Goal: Transaction & Acquisition: Purchase product/service

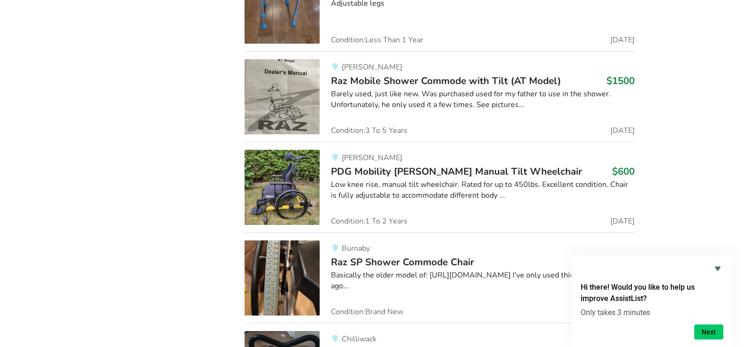
scroll to position [11930, 0]
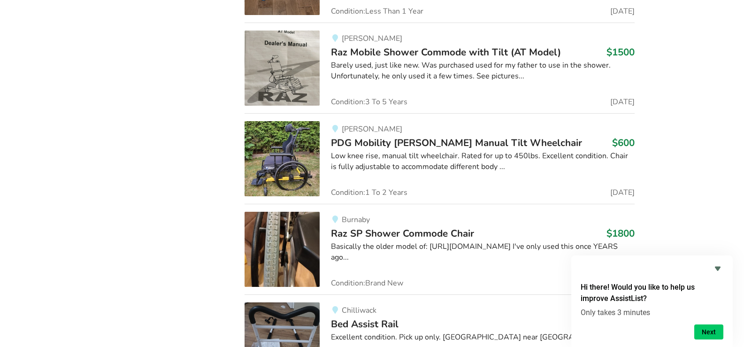
click at [418, 136] on span "PDG Mobility [PERSON_NAME] Manual Tilt Wheelchair" at bounding box center [456, 142] width 251 height 13
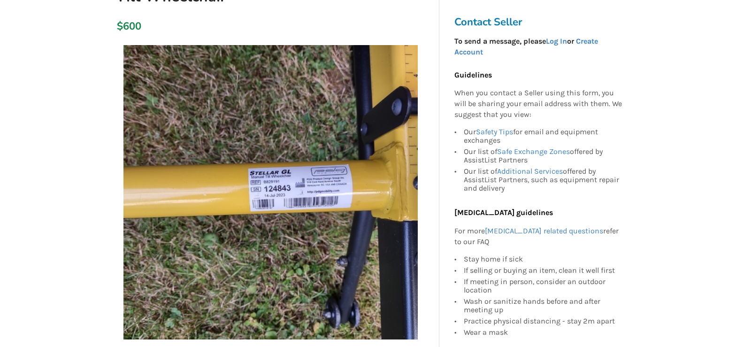
scroll to position [188, 0]
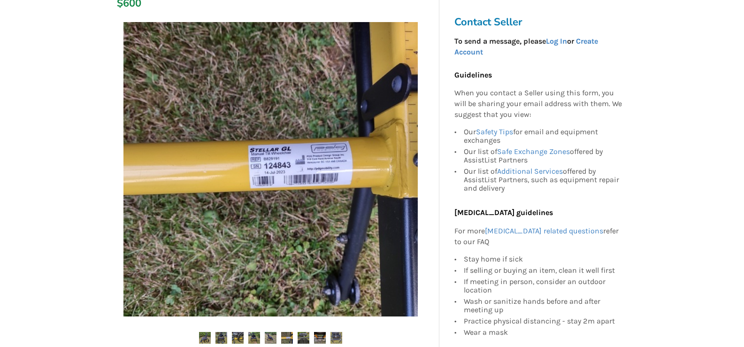
click at [222, 332] on img at bounding box center [221, 338] width 12 height 12
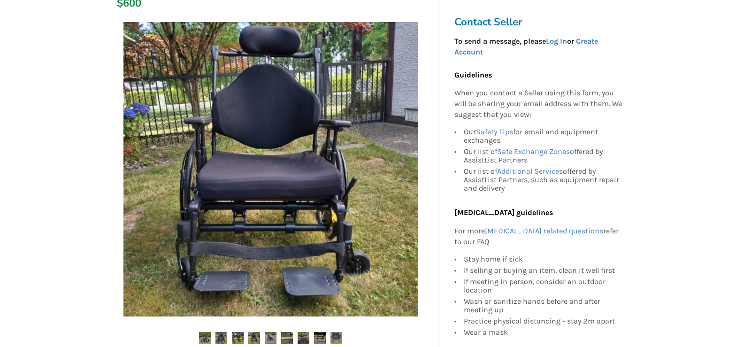
click at [238, 332] on img at bounding box center [238, 338] width 12 height 12
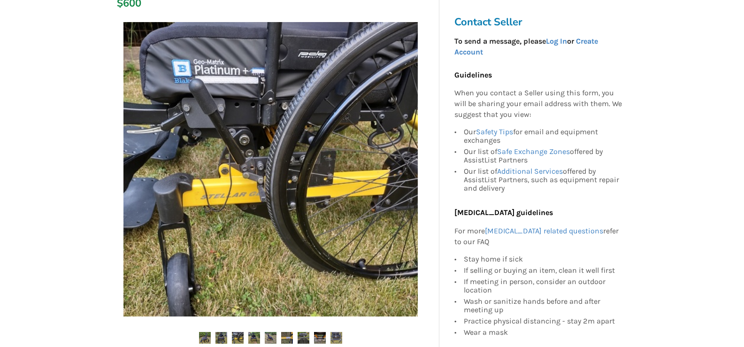
click at [257, 332] on img at bounding box center [254, 338] width 12 height 12
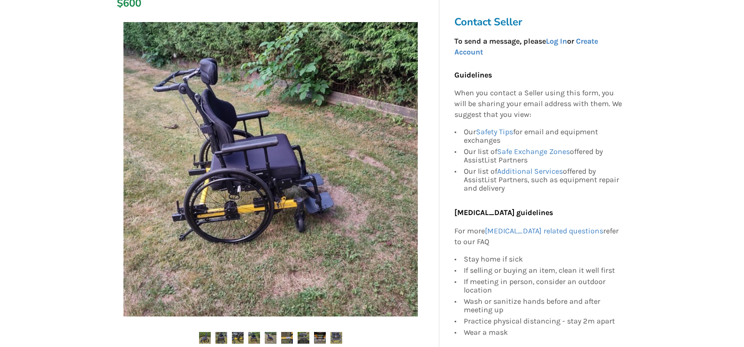
click at [252, 332] on img at bounding box center [254, 338] width 12 height 12
click at [254, 332] on img at bounding box center [254, 338] width 12 height 12
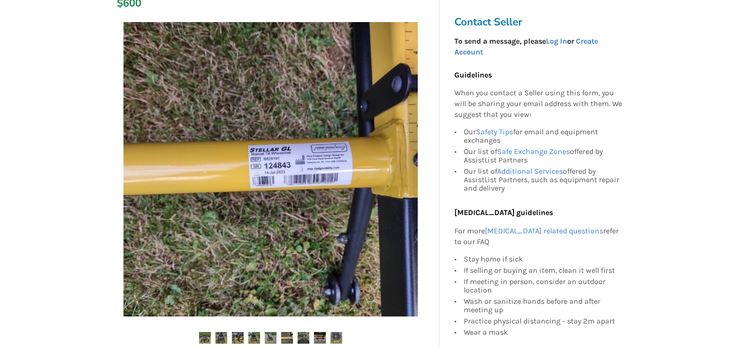
click at [254, 332] on img at bounding box center [254, 338] width 12 height 12
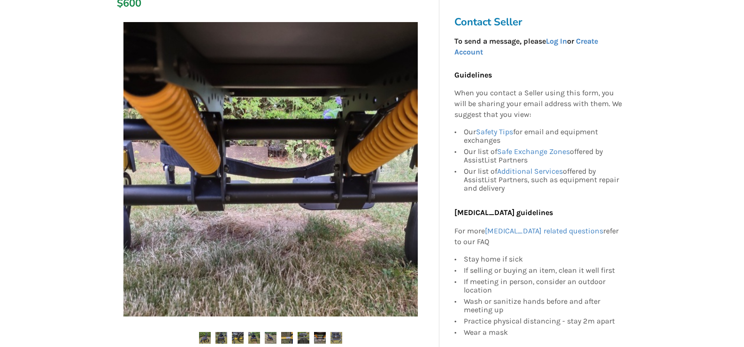
click at [218, 332] on img at bounding box center [221, 338] width 12 height 12
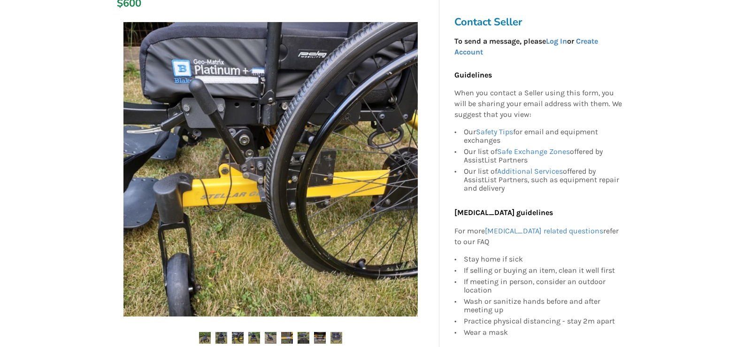
click at [218, 332] on img at bounding box center [221, 338] width 12 height 12
click at [221, 332] on img at bounding box center [221, 338] width 12 height 12
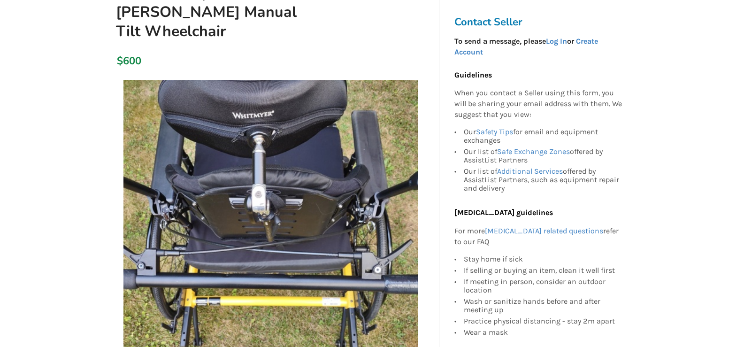
scroll to position [0, 0]
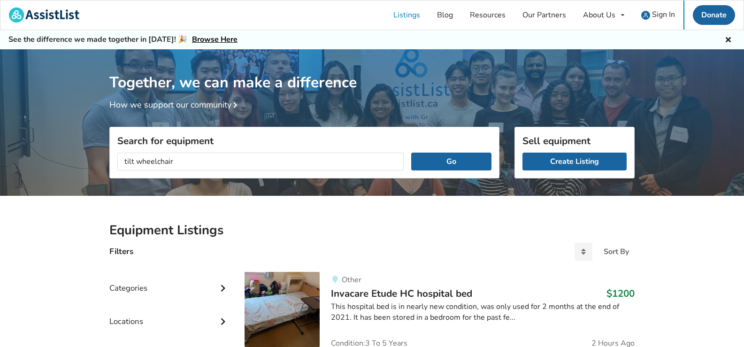
type input "tilt wheelchair"
click at [411, 153] on button "Go" at bounding box center [451, 162] width 80 height 18
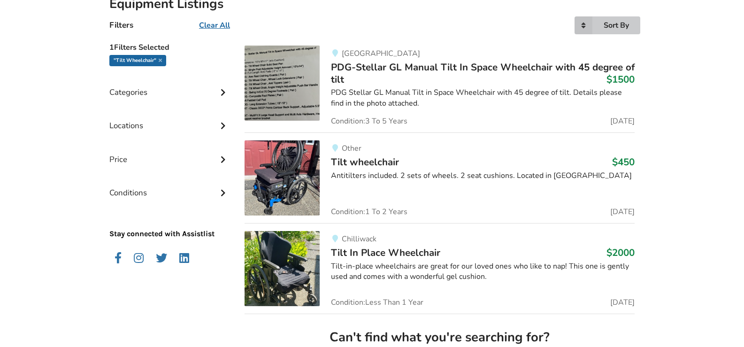
scroll to position [282, 0]
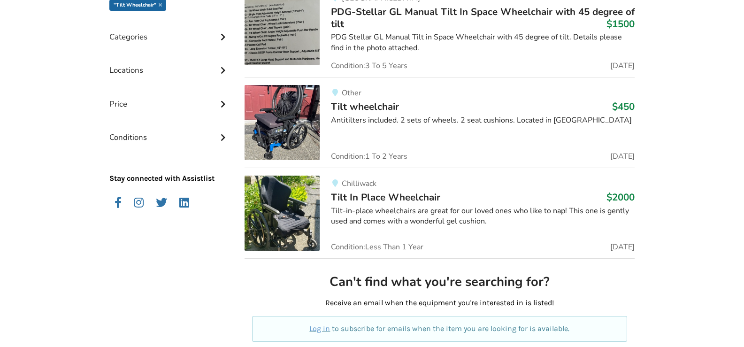
click at [379, 107] on span "Tilt wheelchair" at bounding box center [365, 106] width 68 height 13
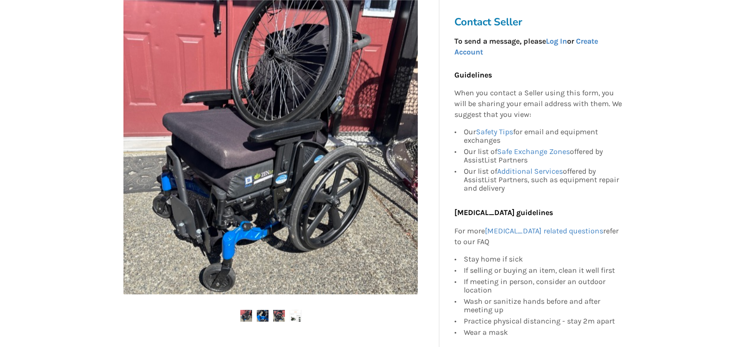
scroll to position [188, 0]
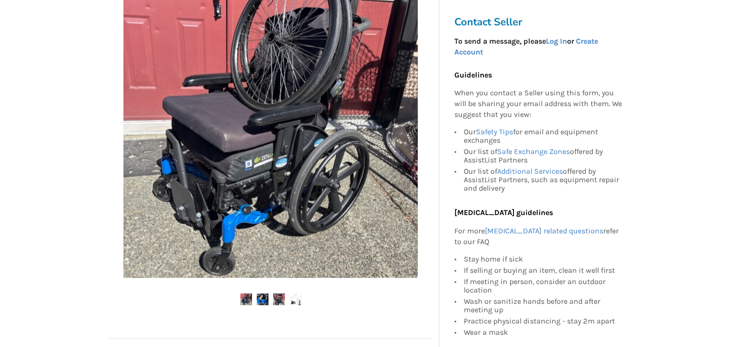
click at [280, 299] on img at bounding box center [279, 299] width 12 height 12
click at [263, 299] on img at bounding box center [263, 299] width 12 height 12
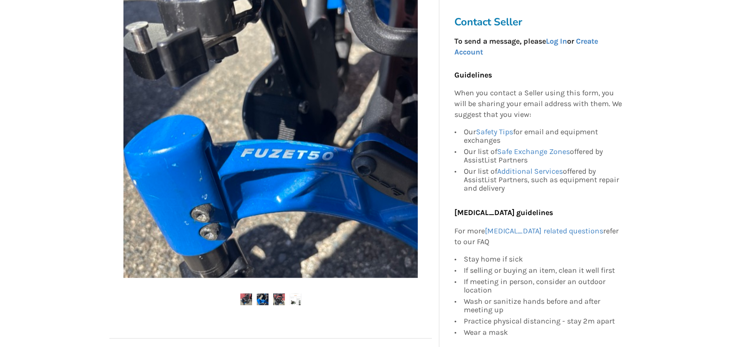
click at [263, 299] on img at bounding box center [263, 299] width 12 height 12
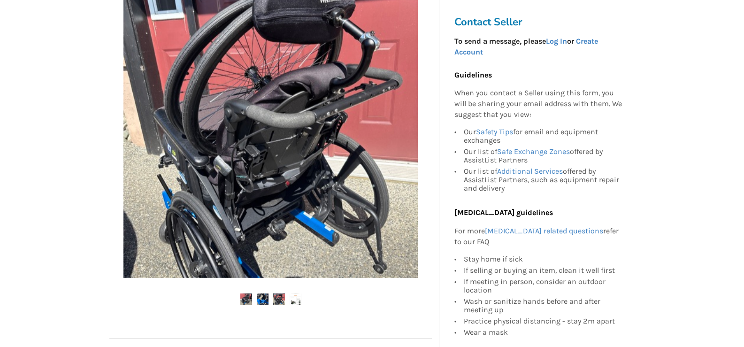
click at [259, 298] on img at bounding box center [263, 299] width 12 height 12
click at [295, 303] on img at bounding box center [296, 299] width 12 height 12
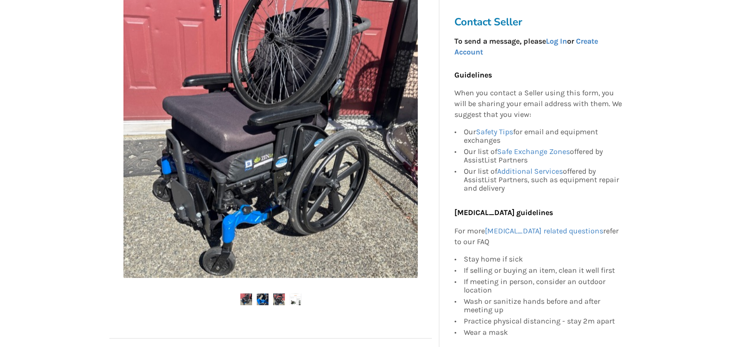
click at [295, 303] on img at bounding box center [296, 299] width 12 height 12
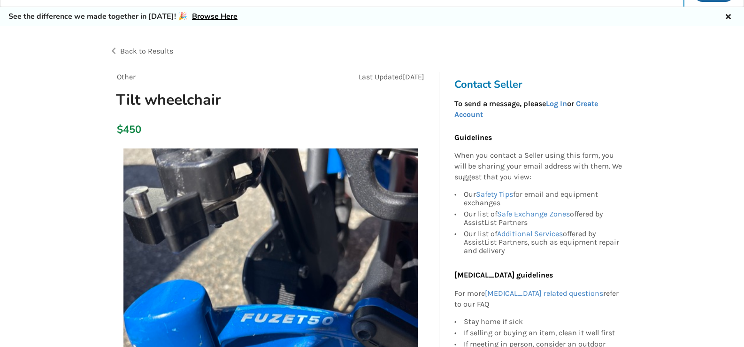
scroll to position [0, 0]
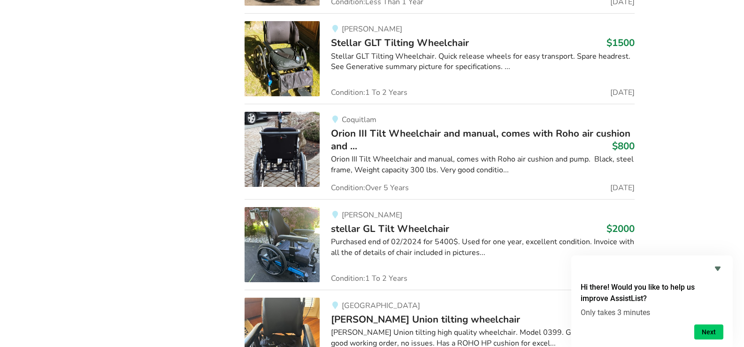
scroll to position [1457, 0]
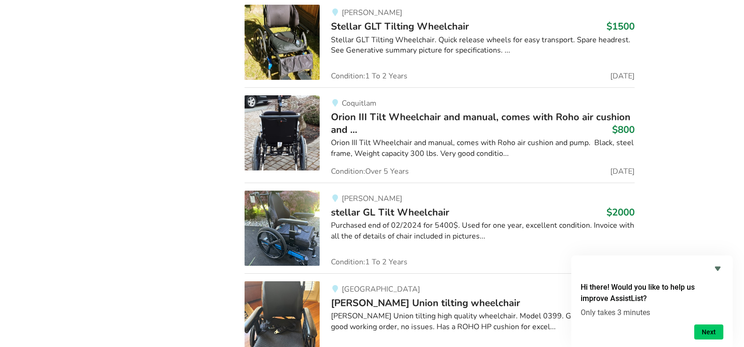
click at [457, 116] on span "Orion III Tilt Wheelchair and manual, comes with Roho air cushion and ..." at bounding box center [480, 122] width 299 height 25
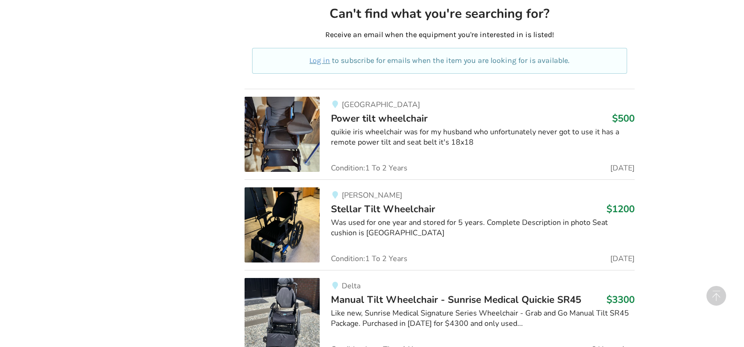
scroll to position [518, 0]
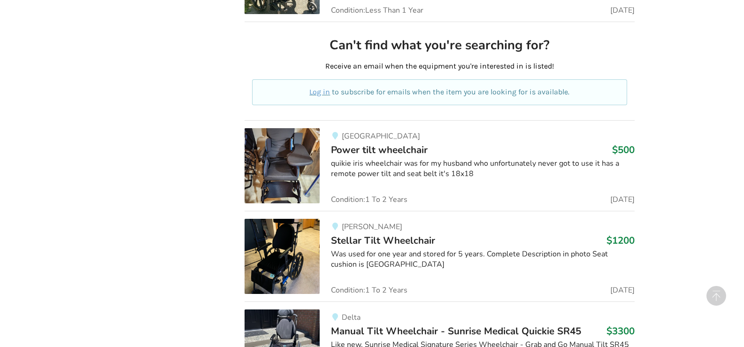
click at [393, 150] on span "Power tilt wheelchair" at bounding box center [379, 149] width 97 height 13
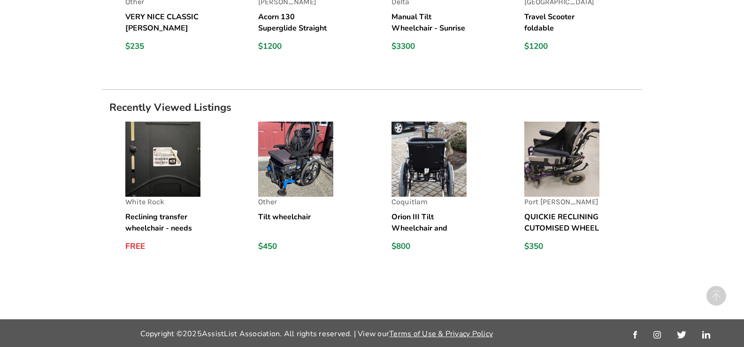
scroll to position [1070, 0]
click at [170, 217] on h5 "Reclining transfer wheelchair - needs cushions and backrest" at bounding box center [162, 222] width 75 height 23
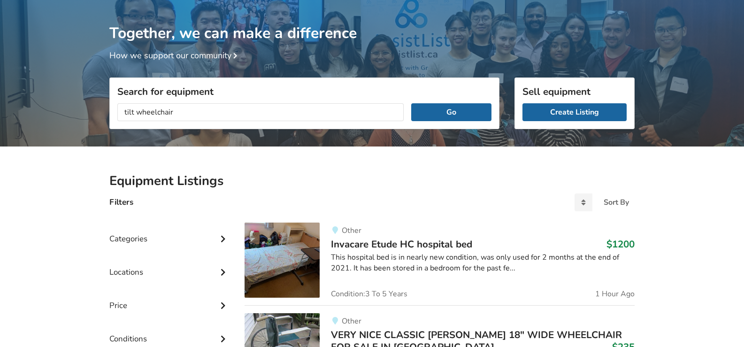
type input "tilt wheelchair"
click at [411, 103] on button "Go" at bounding box center [451, 112] width 80 height 18
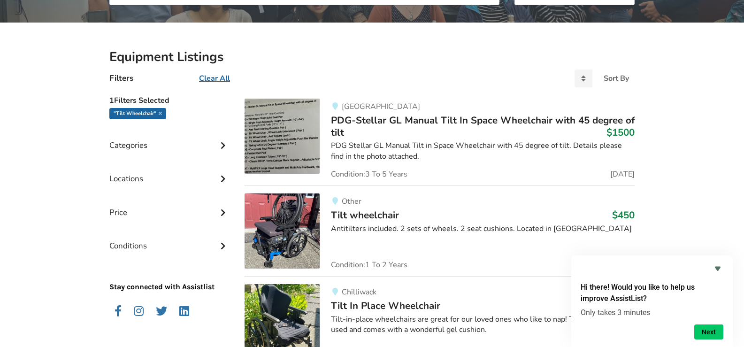
scroll to position [190, 0]
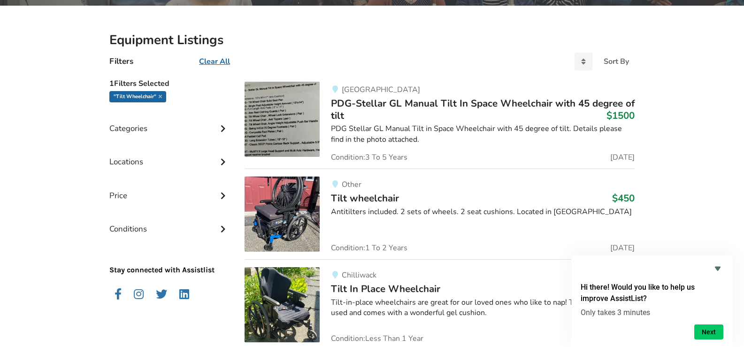
click at [115, 195] on div "Price" at bounding box center [169, 188] width 120 height 33
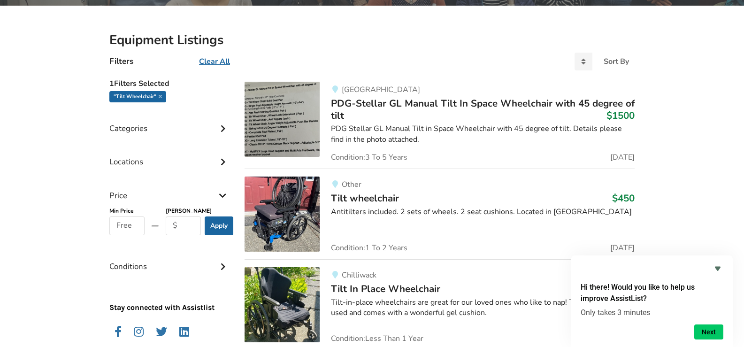
click at [115, 195] on div "Price" at bounding box center [169, 188] width 120 height 33
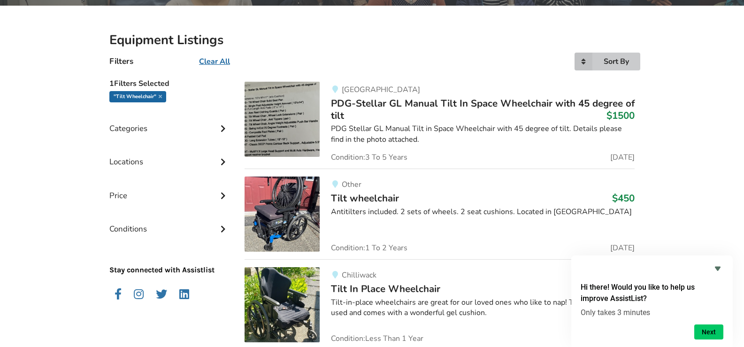
click at [615, 58] on div "Sort By" at bounding box center [616, 62] width 25 height 8
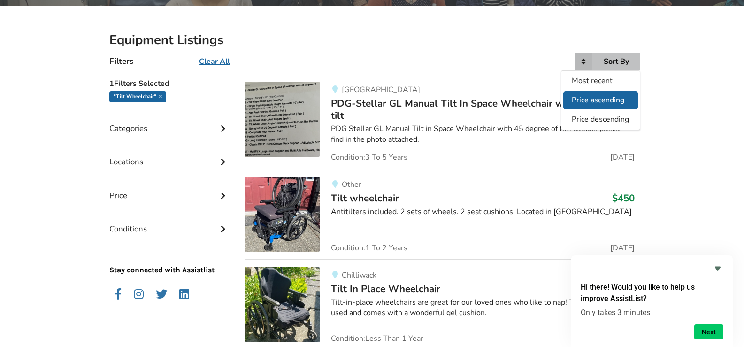
click at [599, 99] on span "Price ascending" at bounding box center [598, 100] width 53 height 10
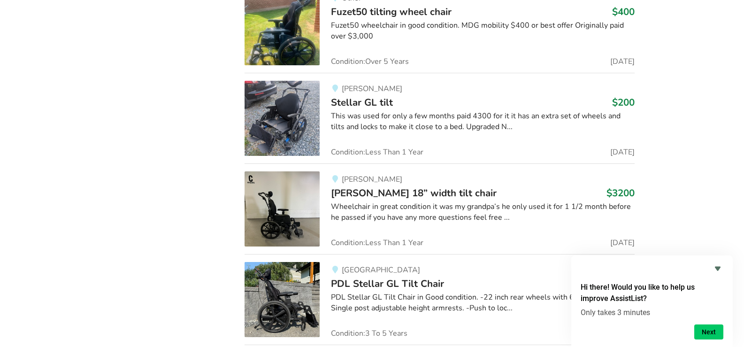
scroll to position [3747, 0]
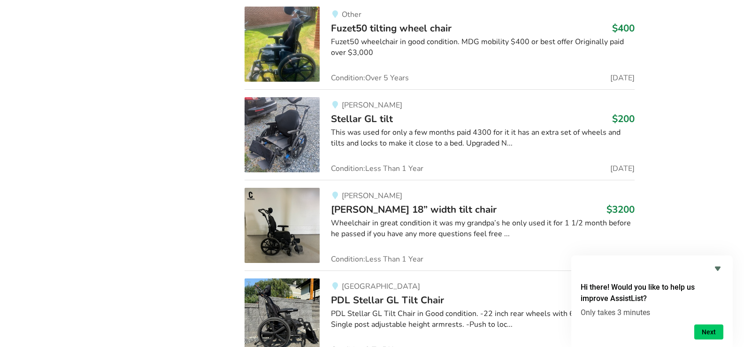
click at [369, 112] on span "Stellar GL tilt" at bounding box center [362, 118] width 62 height 13
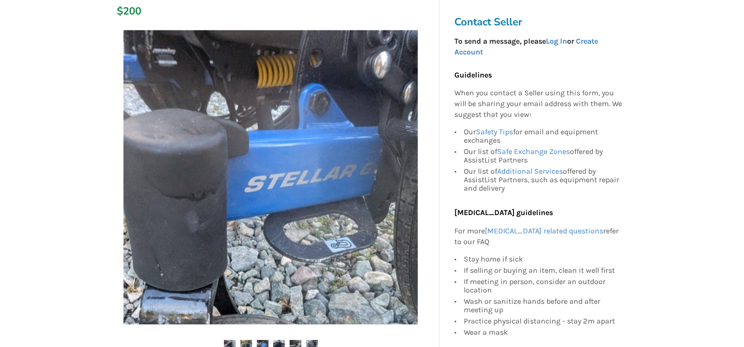
scroll to position [188, 0]
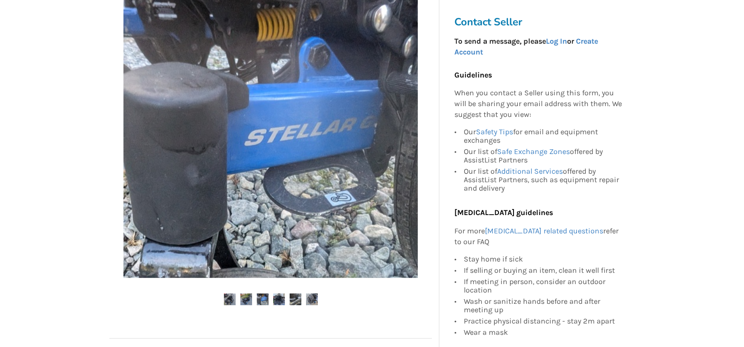
click at [232, 297] on img at bounding box center [230, 299] width 12 height 12
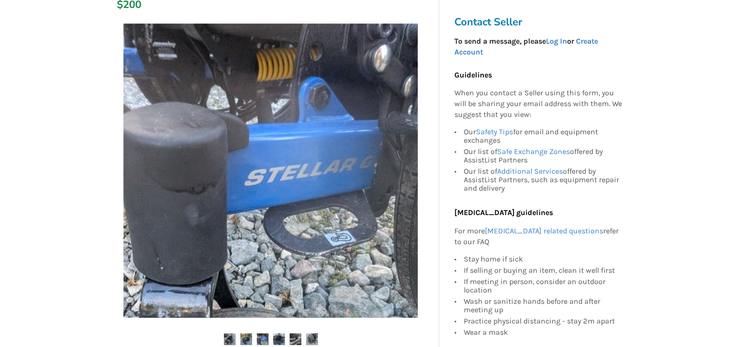
scroll to position [94, 0]
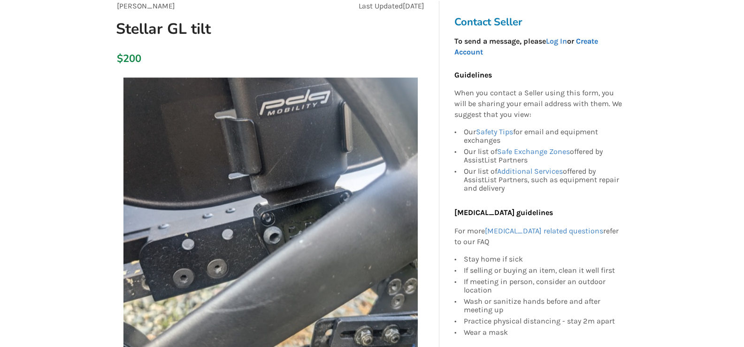
click at [596, 42] on link "Create Account" at bounding box center [526, 47] width 144 height 20
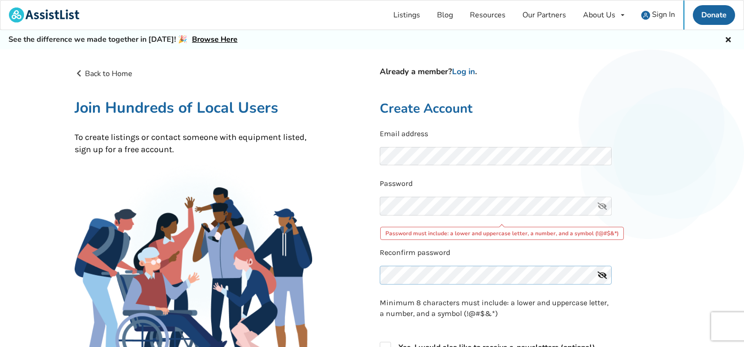
click at [427, 259] on div "Reconfirm password" at bounding box center [525, 268] width 290 height 43
click at [601, 206] on icon at bounding box center [602, 206] width 19 height 19
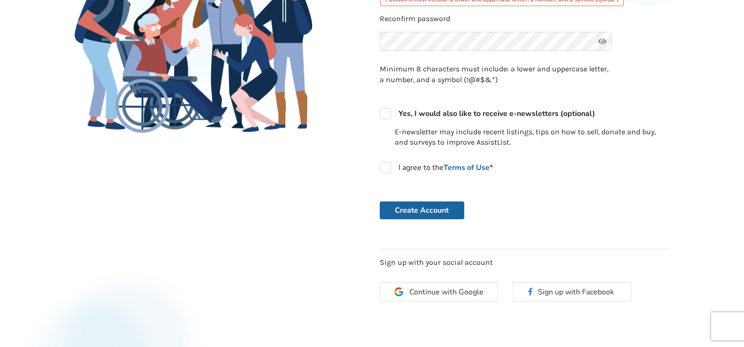
scroll to position [235, 0]
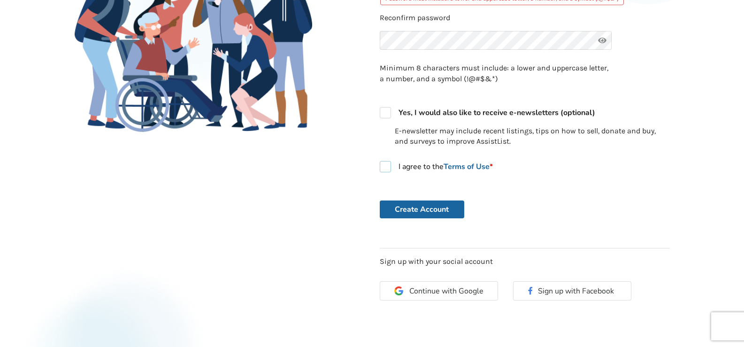
click at [383, 167] on label "I agree to the Terms of Use *" at bounding box center [436, 166] width 113 height 11
checkbox input "true"
click at [422, 209] on button "Create Account" at bounding box center [422, 209] width 84 height 18
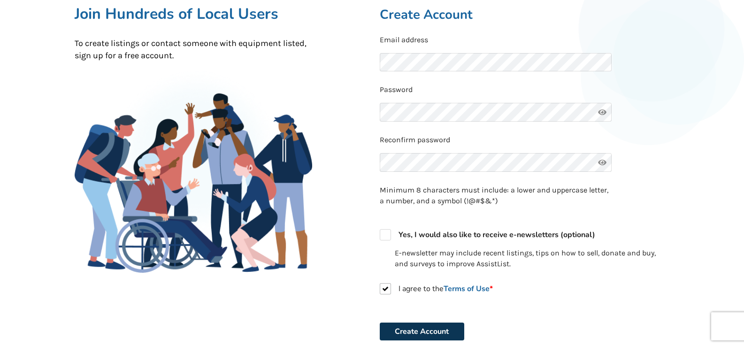
scroll to position [0, 0]
click at [423, 328] on button "Create Account" at bounding box center [422, 331] width 84 height 18
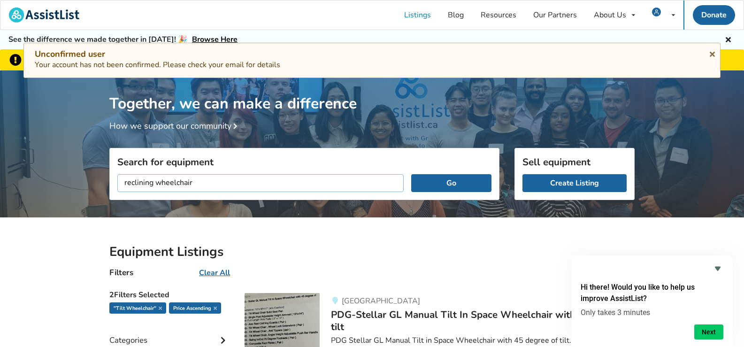
type input "reclining wheelchair"
click at [411, 174] on button "Go" at bounding box center [451, 183] width 80 height 18
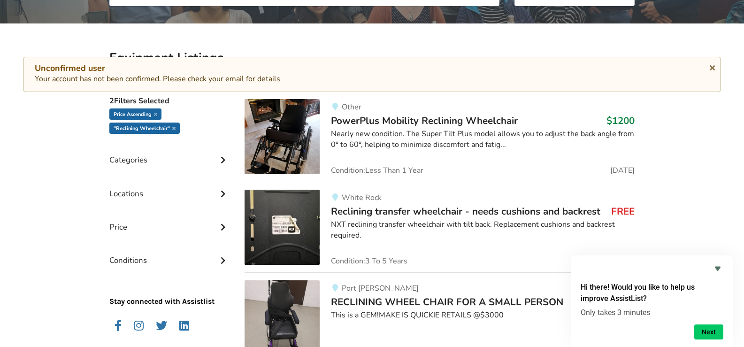
scroll to position [235, 0]
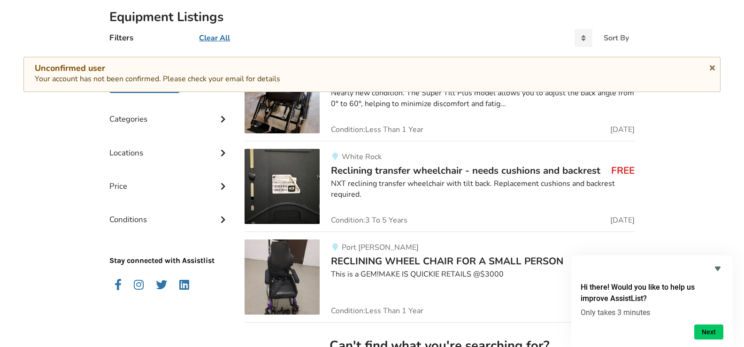
click at [406, 169] on span "Reclining transfer wheelchair - needs cushions and backrest" at bounding box center [465, 170] width 269 height 13
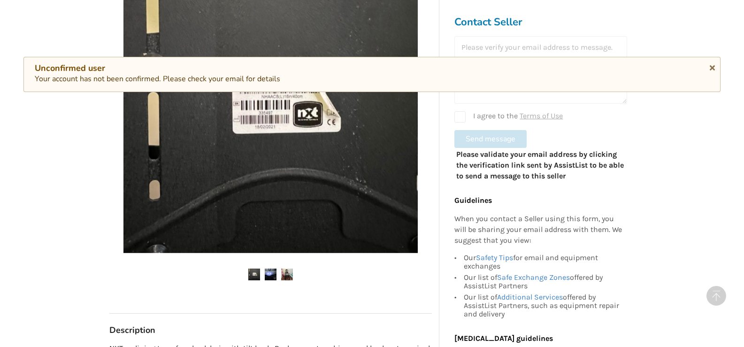
scroll to position [328, 0]
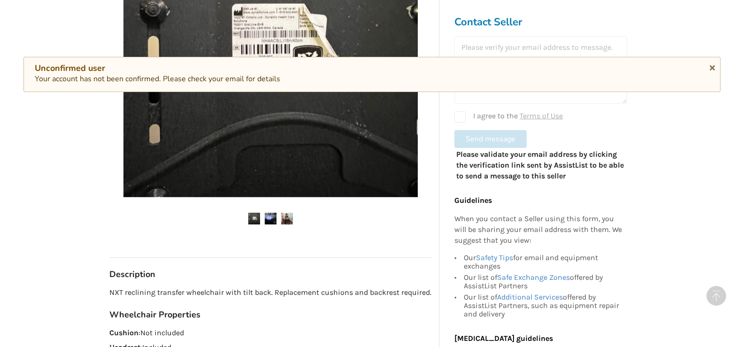
click at [267, 219] on img at bounding box center [271, 219] width 12 height 12
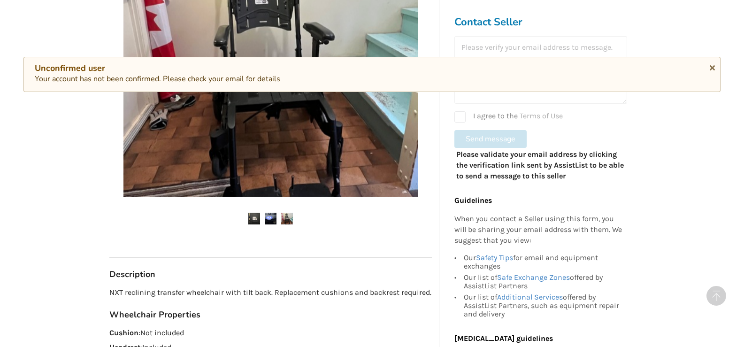
click at [287, 216] on img at bounding box center [287, 219] width 12 height 12
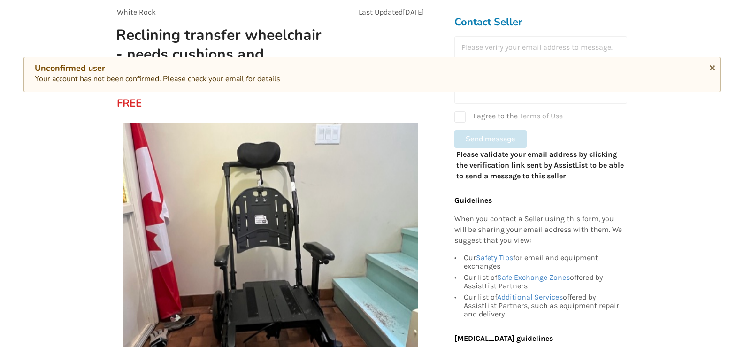
scroll to position [94, 0]
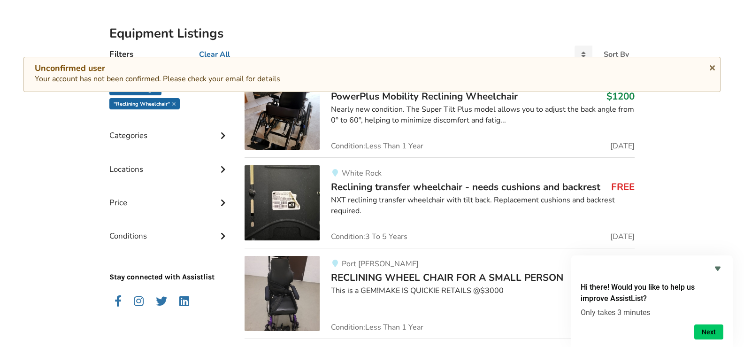
scroll to position [171, 0]
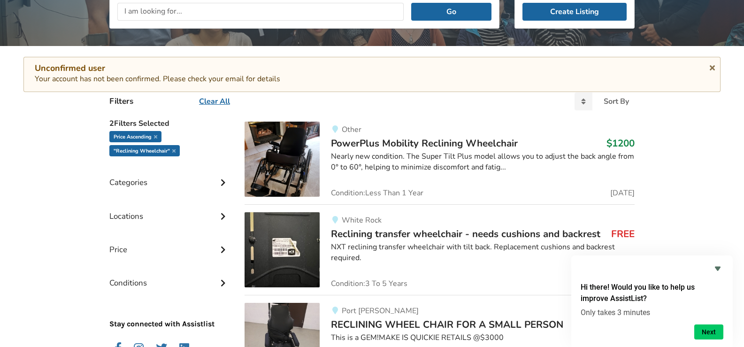
click at [396, 235] on span "Reclining transfer wheelchair - needs cushions and backrest" at bounding box center [465, 233] width 269 height 13
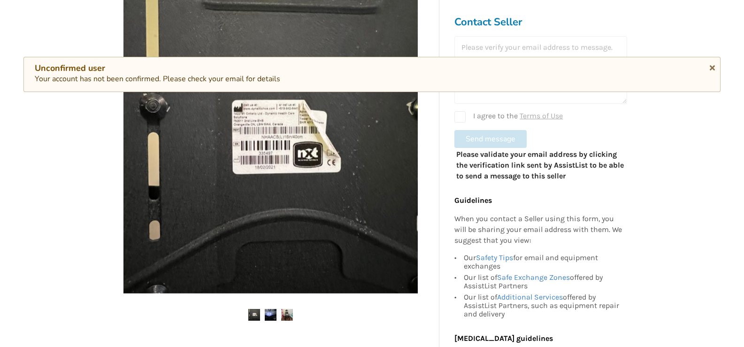
scroll to position [282, 0]
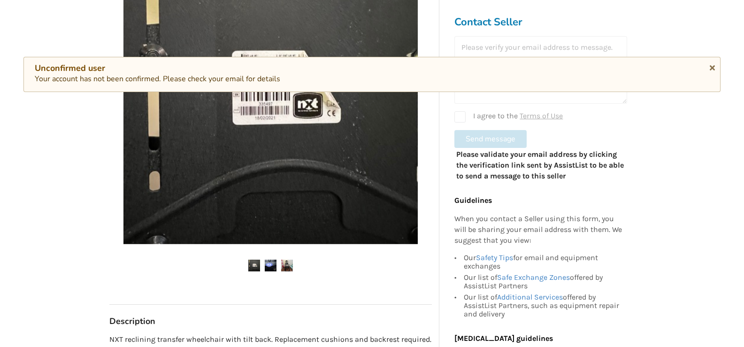
click at [267, 267] on img at bounding box center [271, 266] width 12 height 12
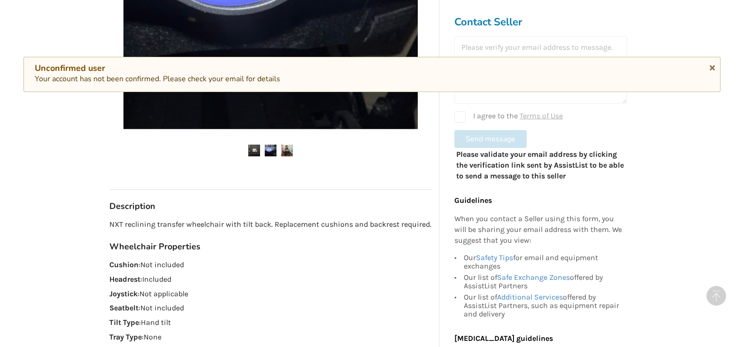
scroll to position [422, 0]
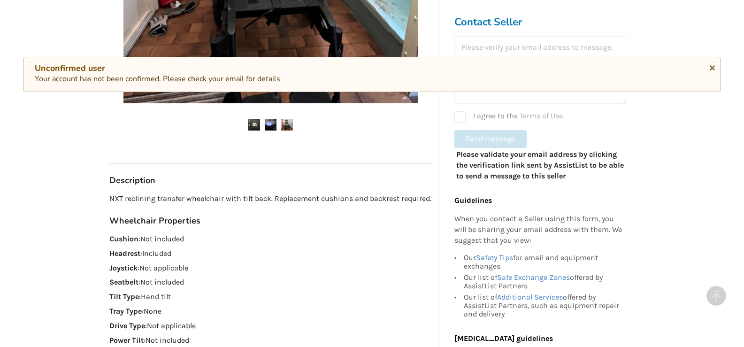
click at [286, 122] on img at bounding box center [287, 125] width 12 height 12
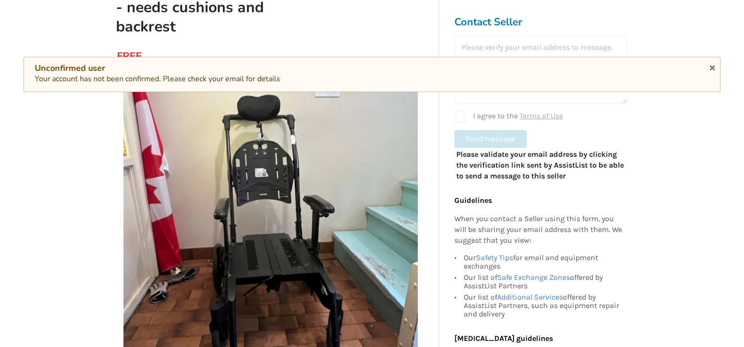
scroll to position [141, 0]
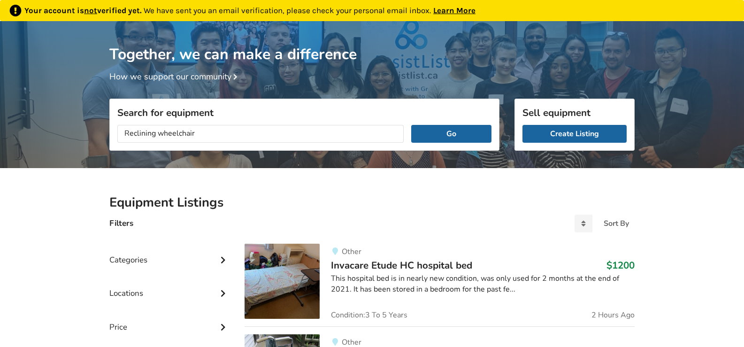
type input "Reclining wheelchair"
click at [411, 125] on button "Go" at bounding box center [451, 134] width 80 height 18
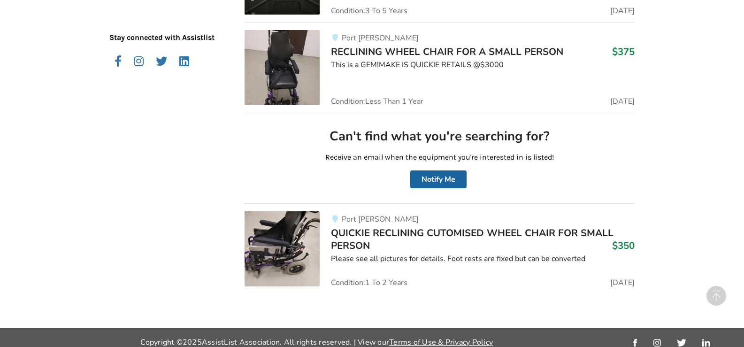
scroll to position [453, 0]
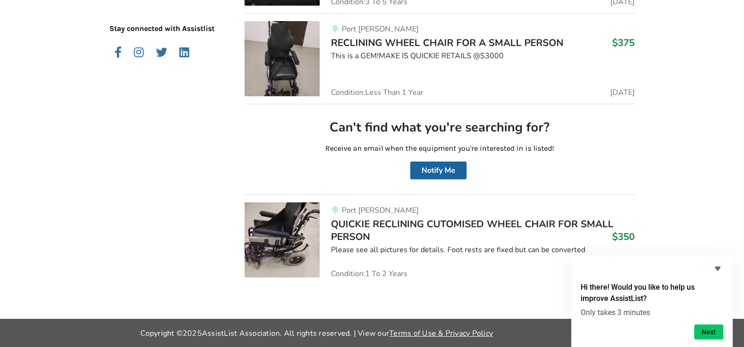
click at [446, 220] on span "QUICKIE RECLINING CUTOMISED WHEEL CHAIR FOR SMALL PERSON" at bounding box center [472, 229] width 283 height 25
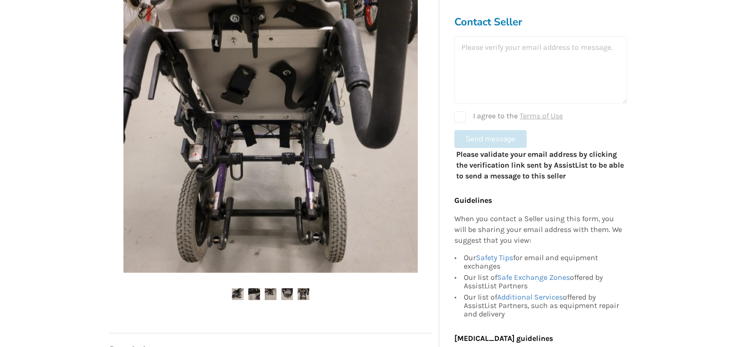
scroll to position [235, 0]
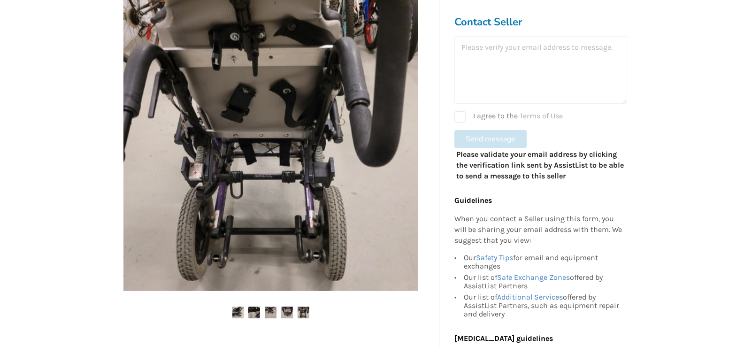
click at [255, 311] on img at bounding box center [254, 312] width 12 height 12
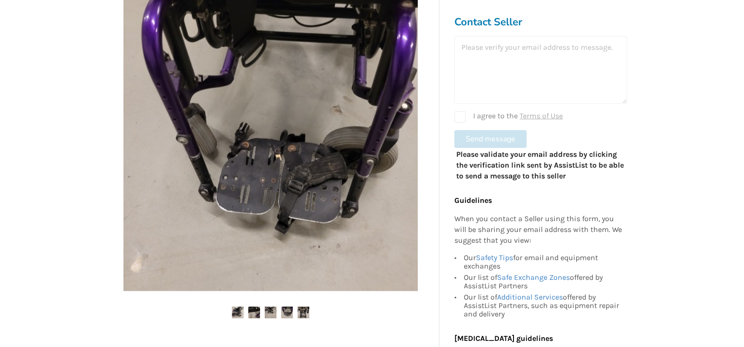
click at [270, 311] on img at bounding box center [271, 312] width 12 height 12
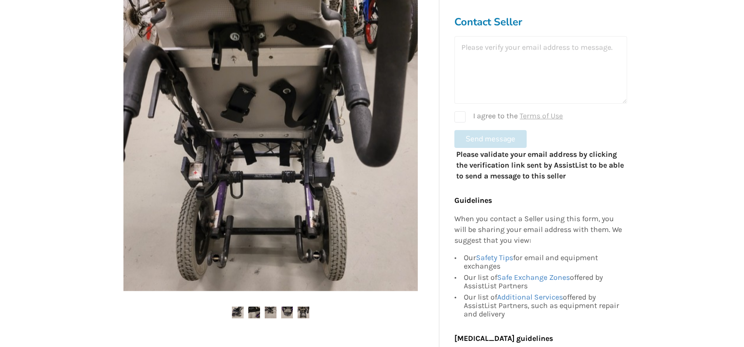
click at [289, 309] on img at bounding box center [287, 312] width 12 height 12
click at [305, 312] on img at bounding box center [304, 312] width 12 height 12
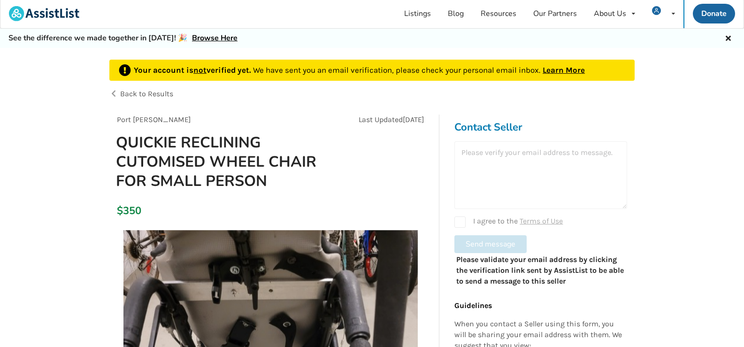
scroll to position [0, 0]
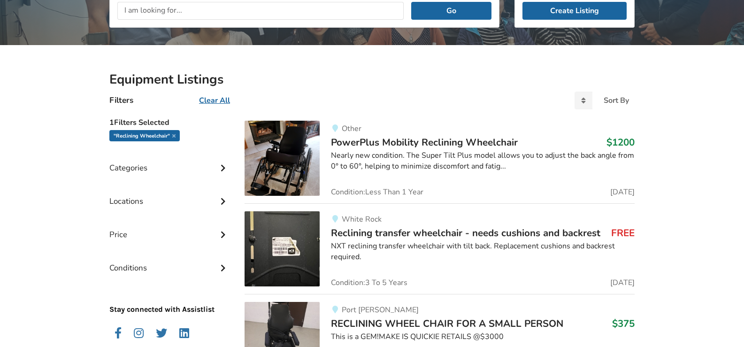
scroll to position [218, 0]
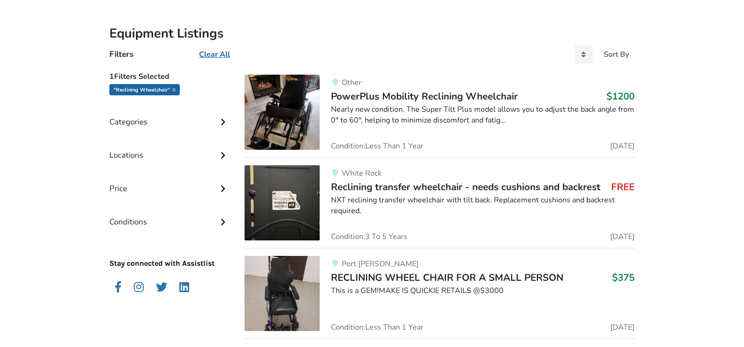
click at [432, 185] on span "Reclining transfer wheelchair - needs cushions and backrest" at bounding box center [465, 186] width 269 height 13
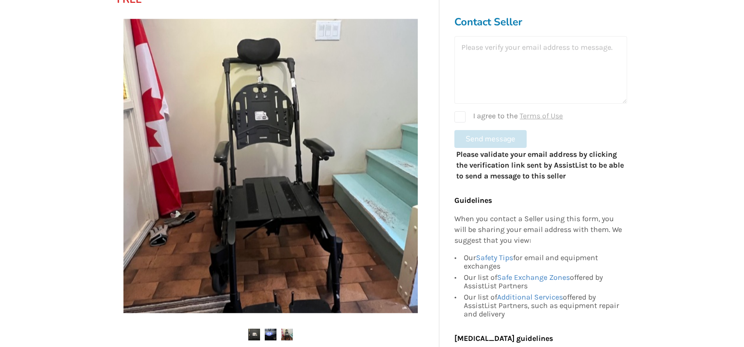
scroll to position [188, 0]
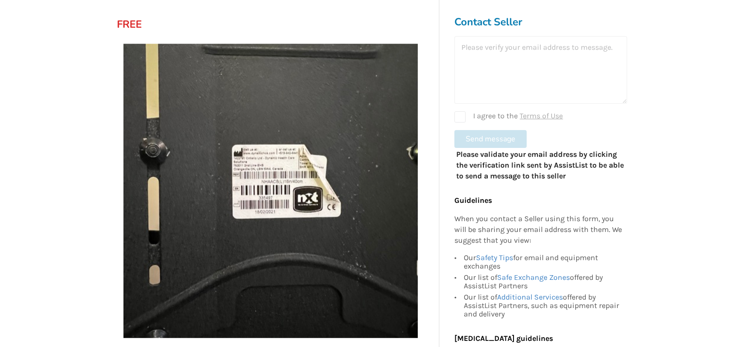
click at [489, 51] on div at bounding box center [540, 70] width 173 height 68
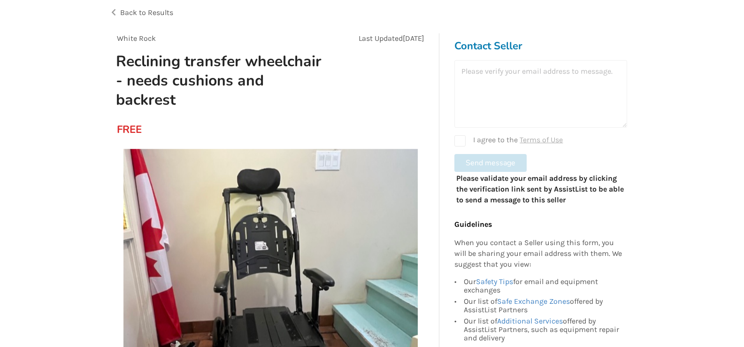
scroll to position [0, 0]
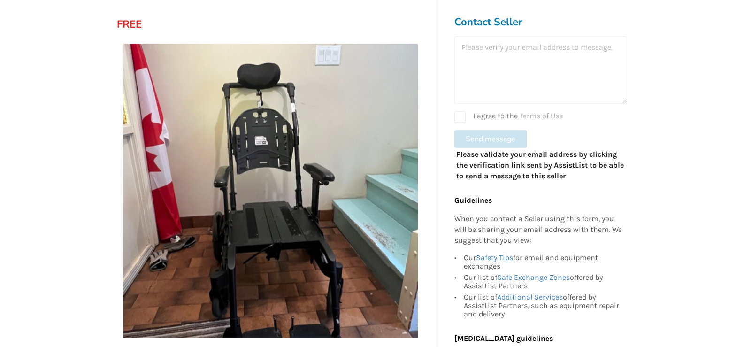
scroll to position [235, 0]
